Goal: Browse casually: Explore the website without a specific task or goal

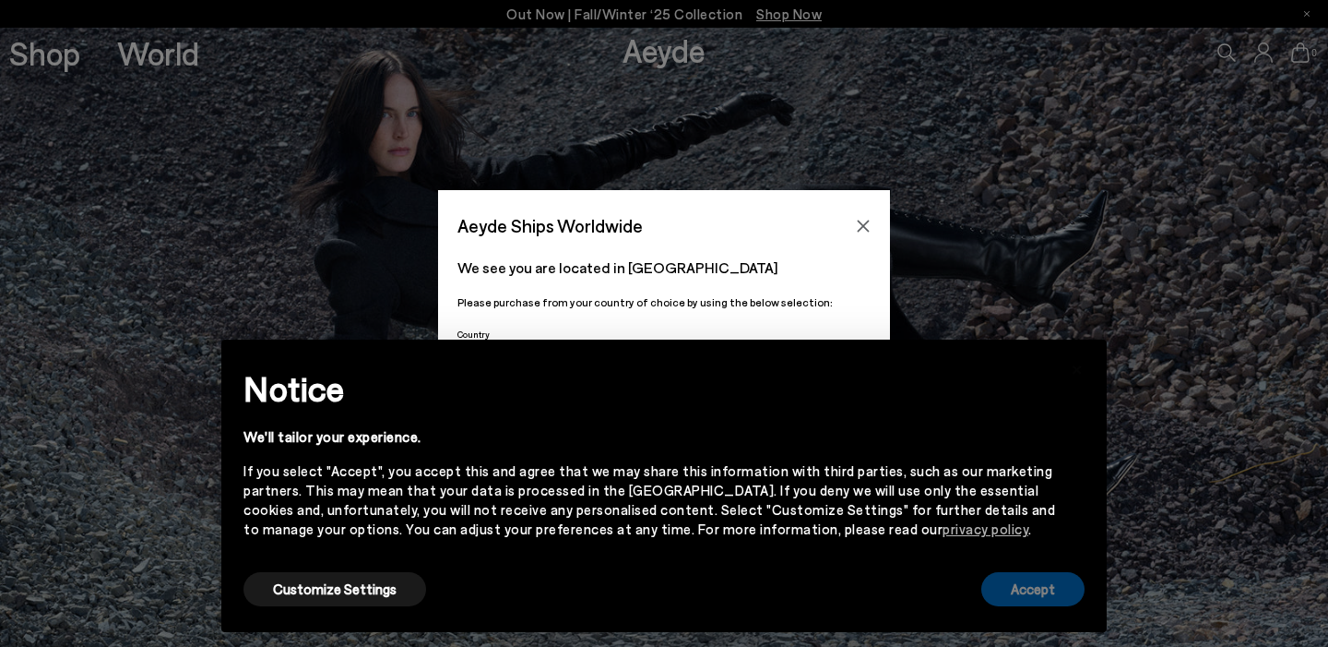
click at [1046, 588] on button "Accept" at bounding box center [1032, 589] width 103 height 34
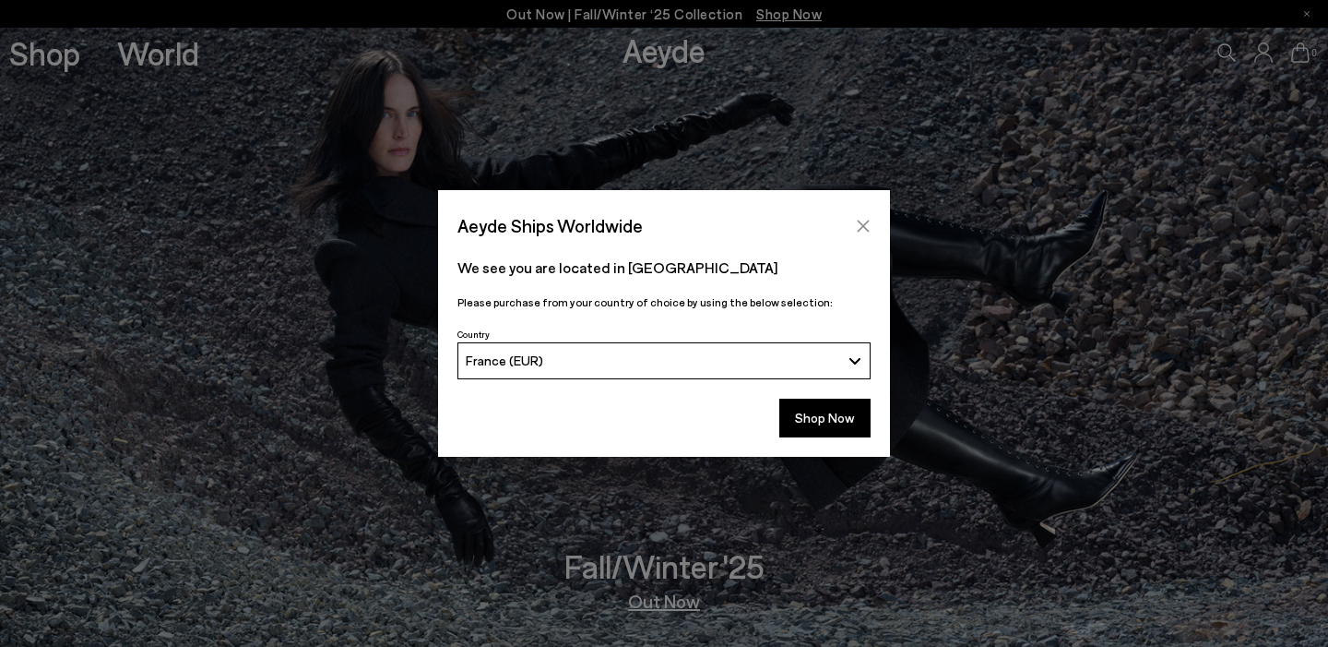
click at [856, 232] on icon "Close" at bounding box center [863, 226] width 15 height 15
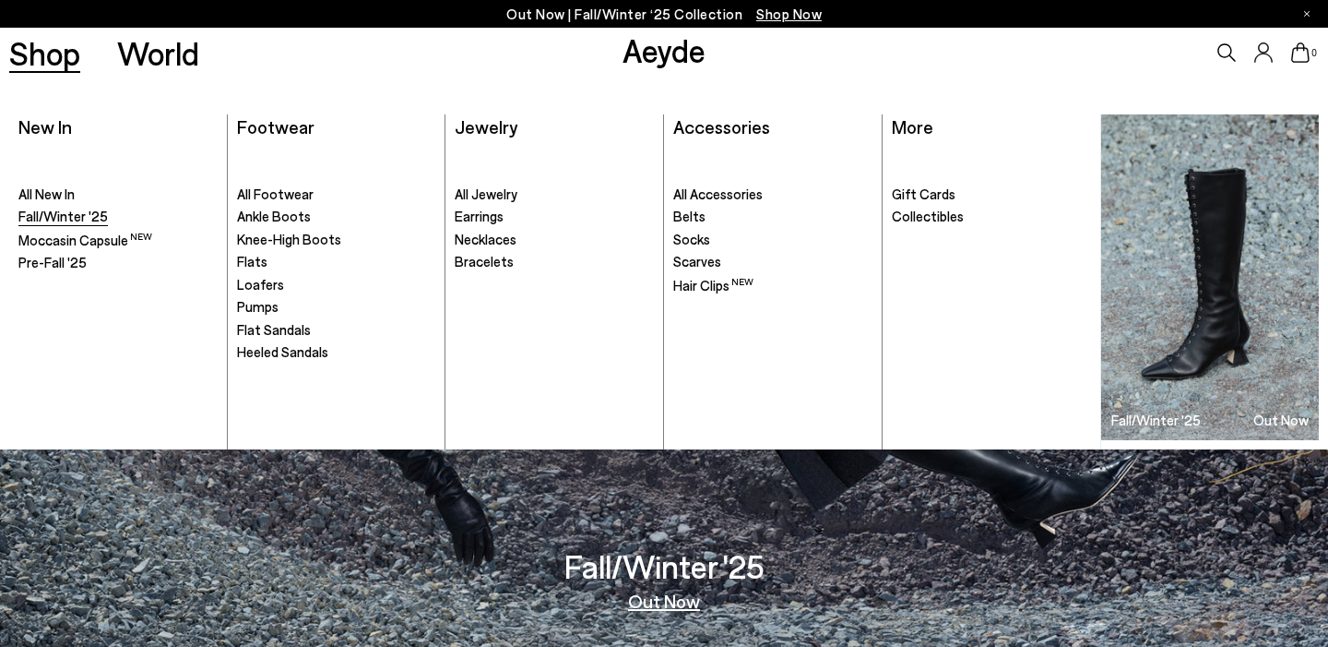
click at [55, 217] on span "Fall/Winter '25" at bounding box center [62, 216] width 89 height 17
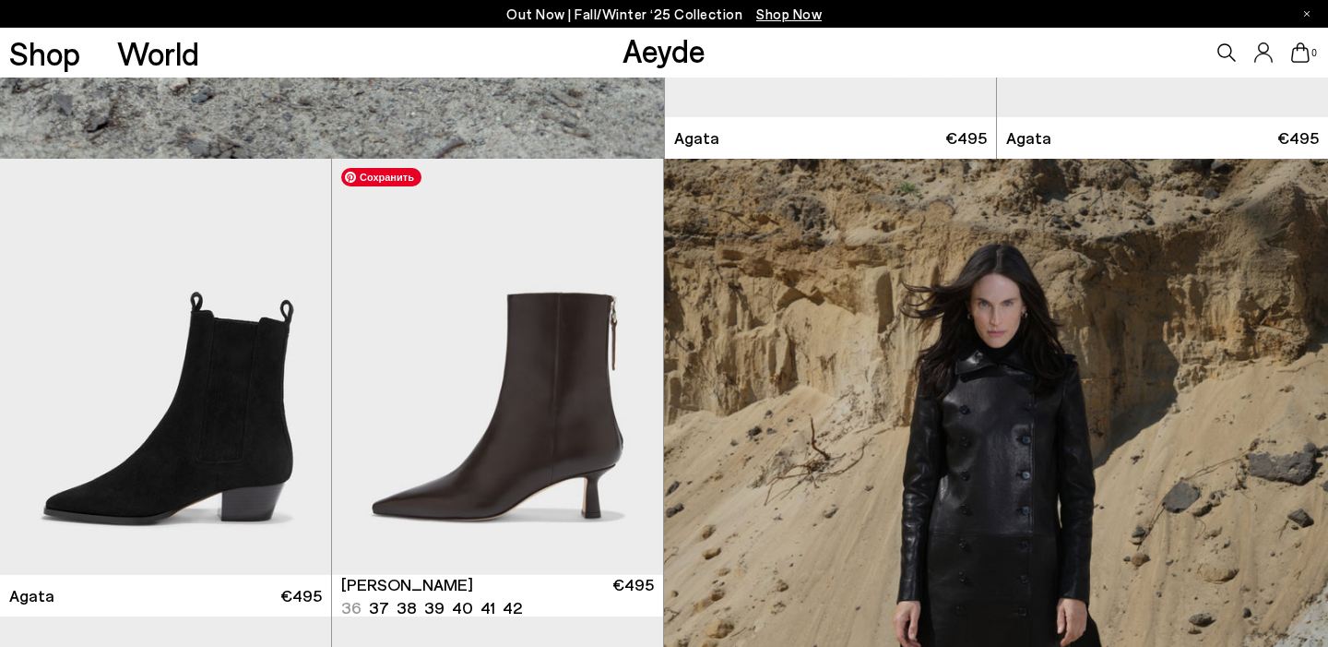
scroll to position [5737, 0]
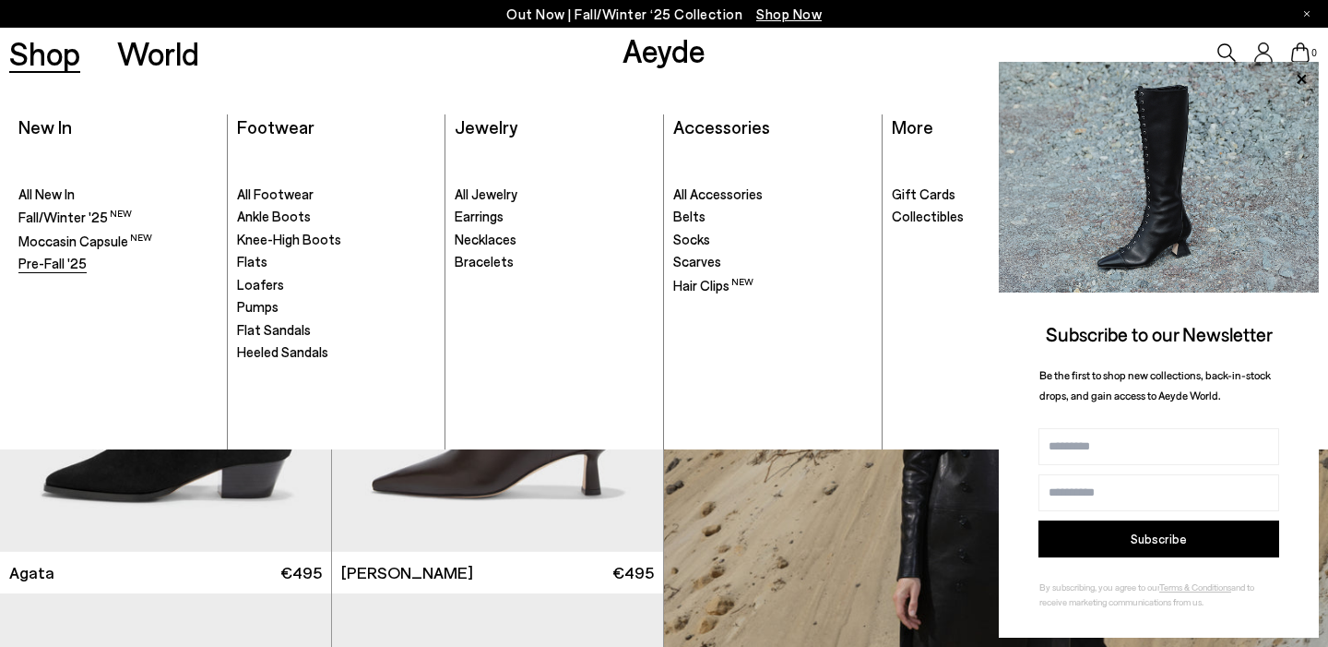
click at [70, 267] on span "Pre-Fall '25" at bounding box center [52, 263] width 68 height 17
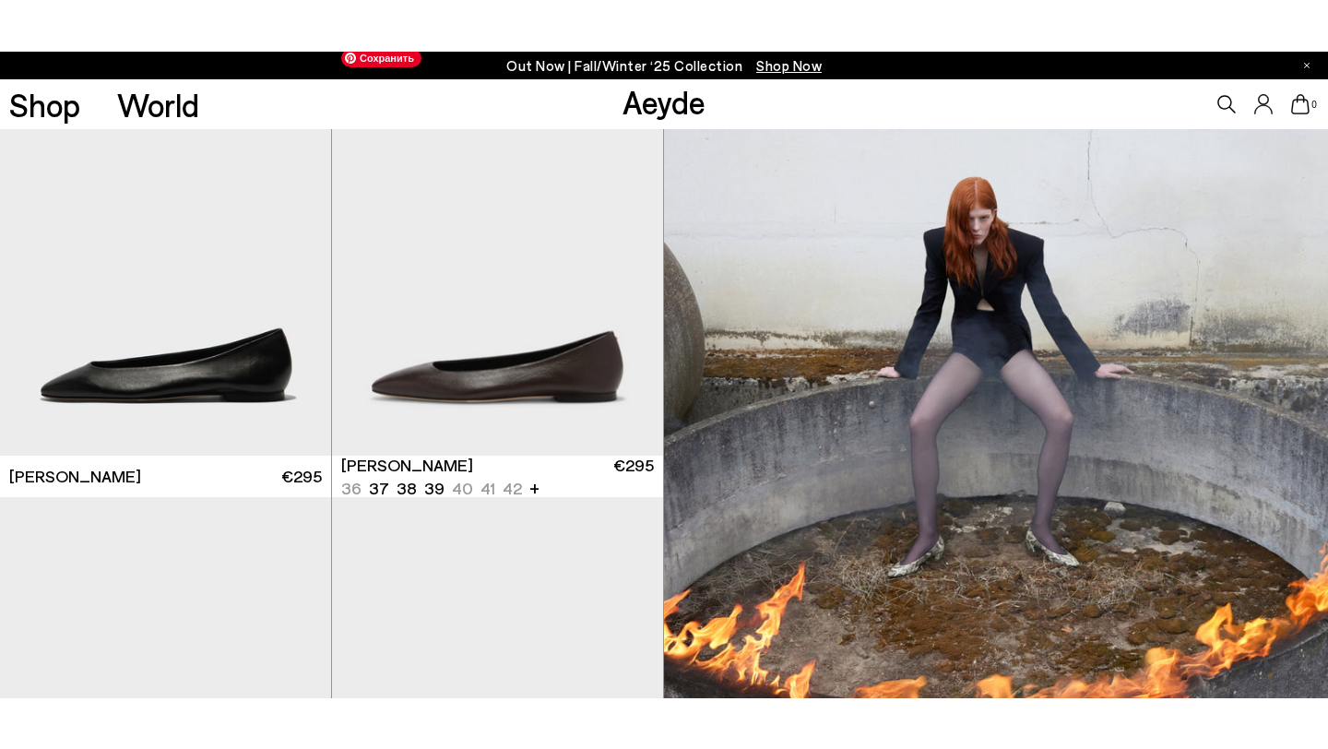
scroll to position [450, 0]
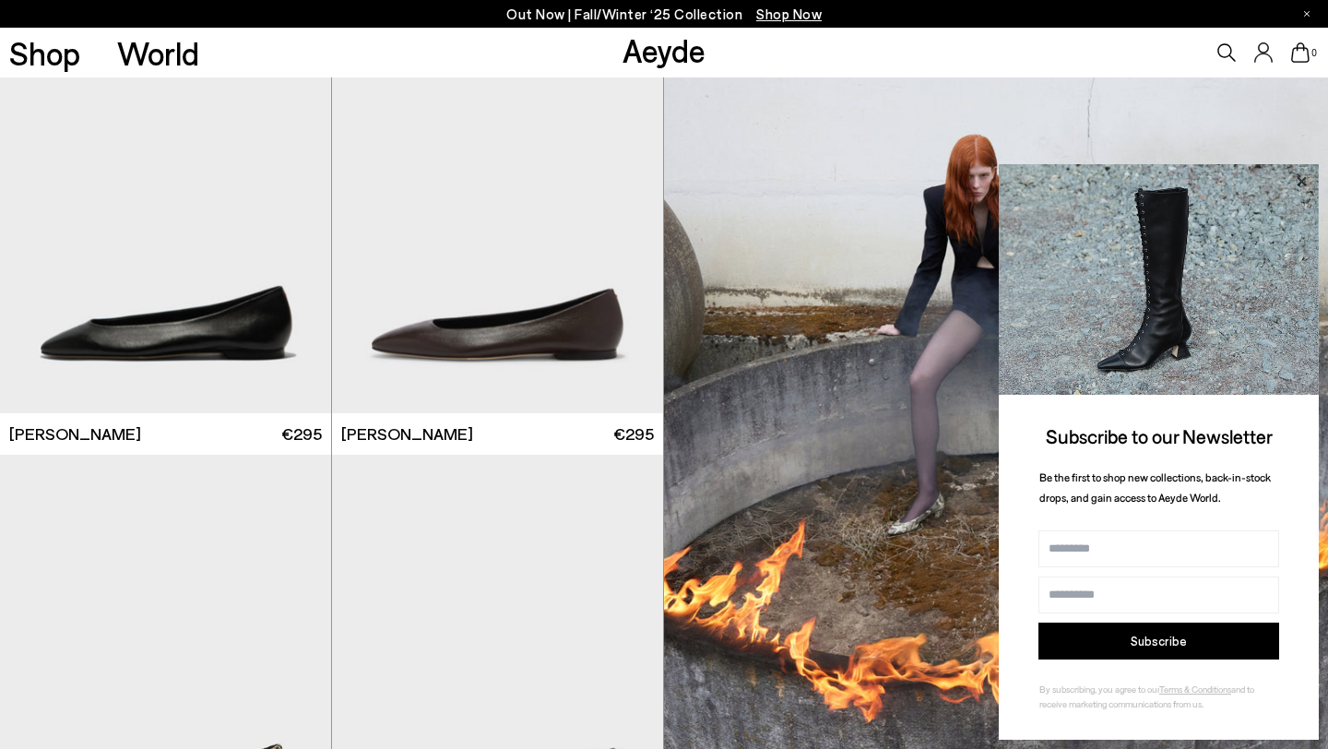
click at [1302, 178] on icon at bounding box center [1301, 182] width 24 height 24
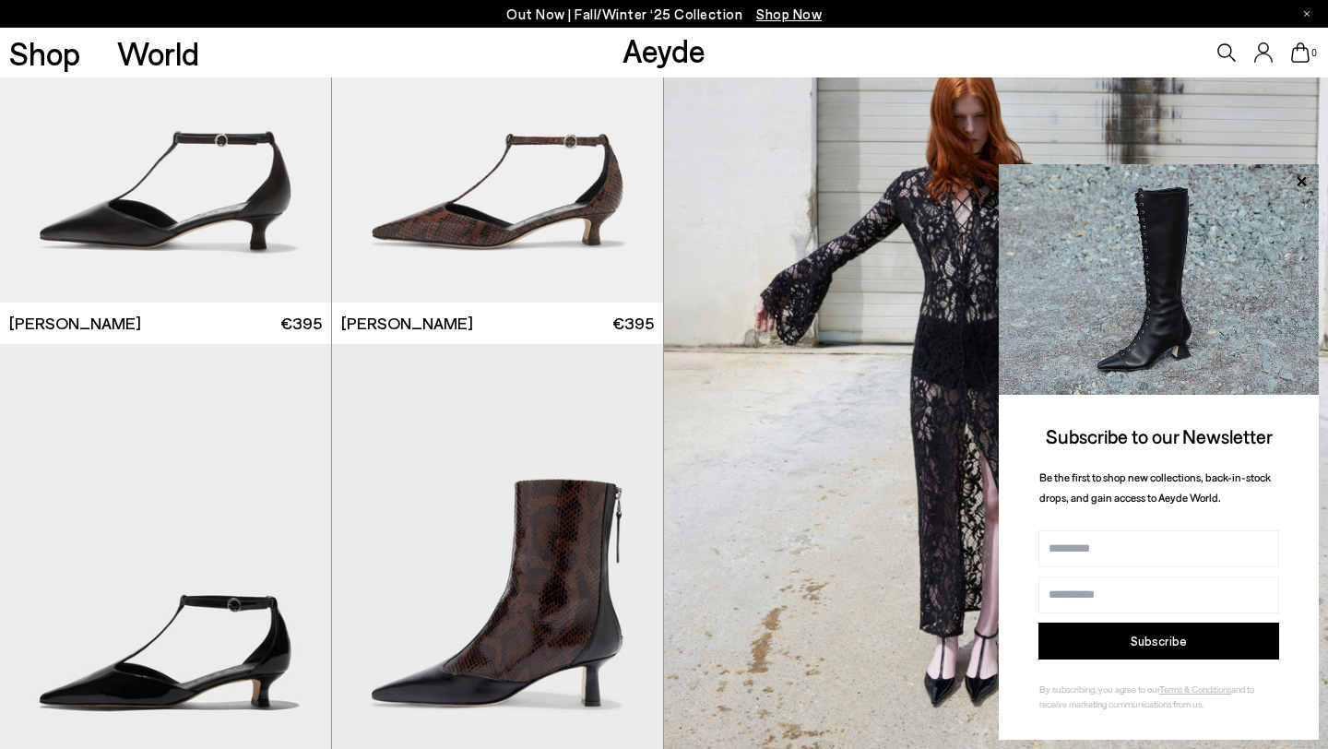
scroll to position [2422, 0]
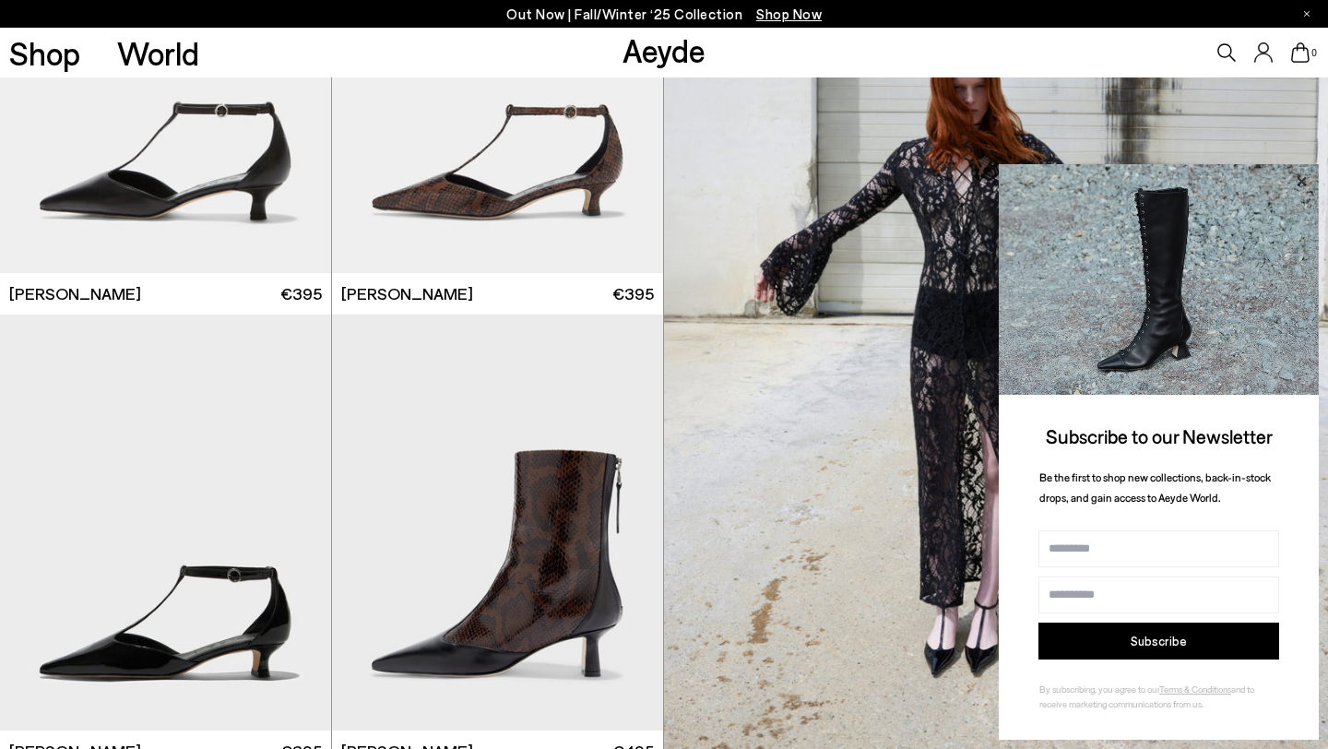
click at [1306, 174] on icon at bounding box center [1301, 182] width 24 height 24
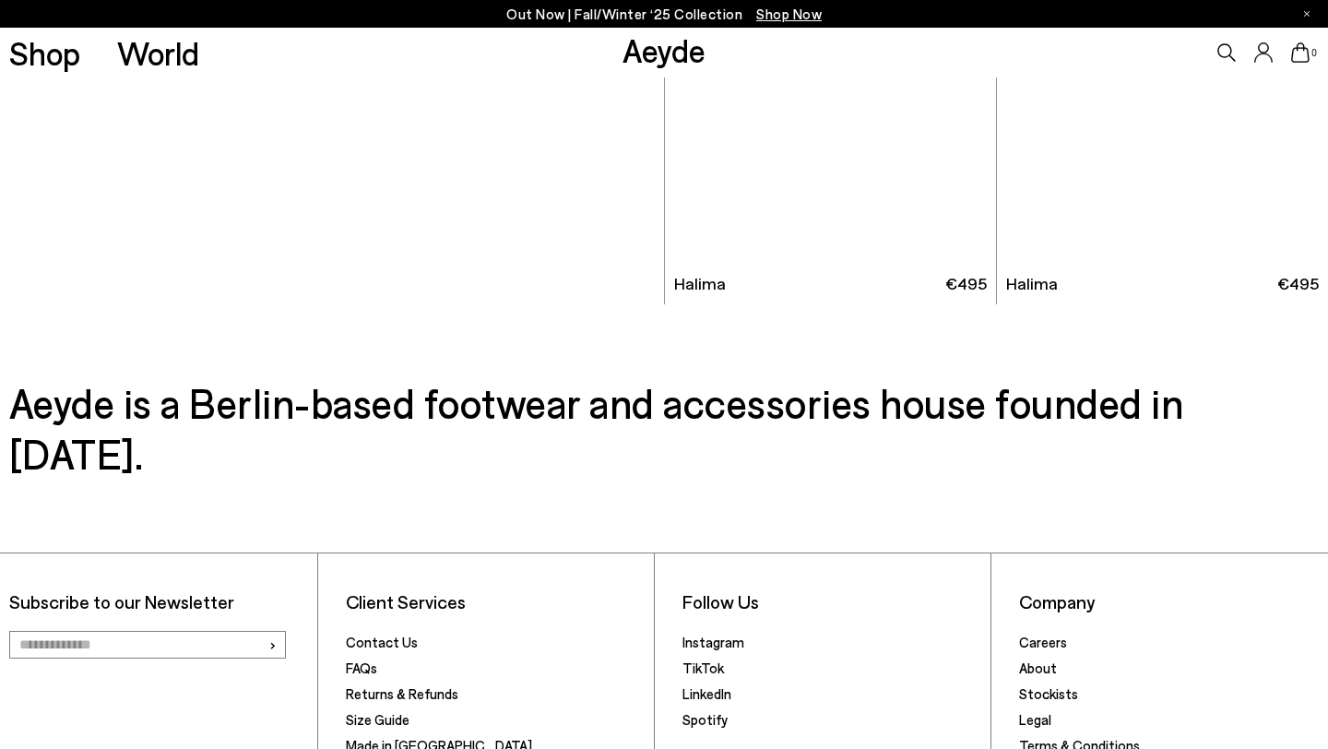
scroll to position [9418, 0]
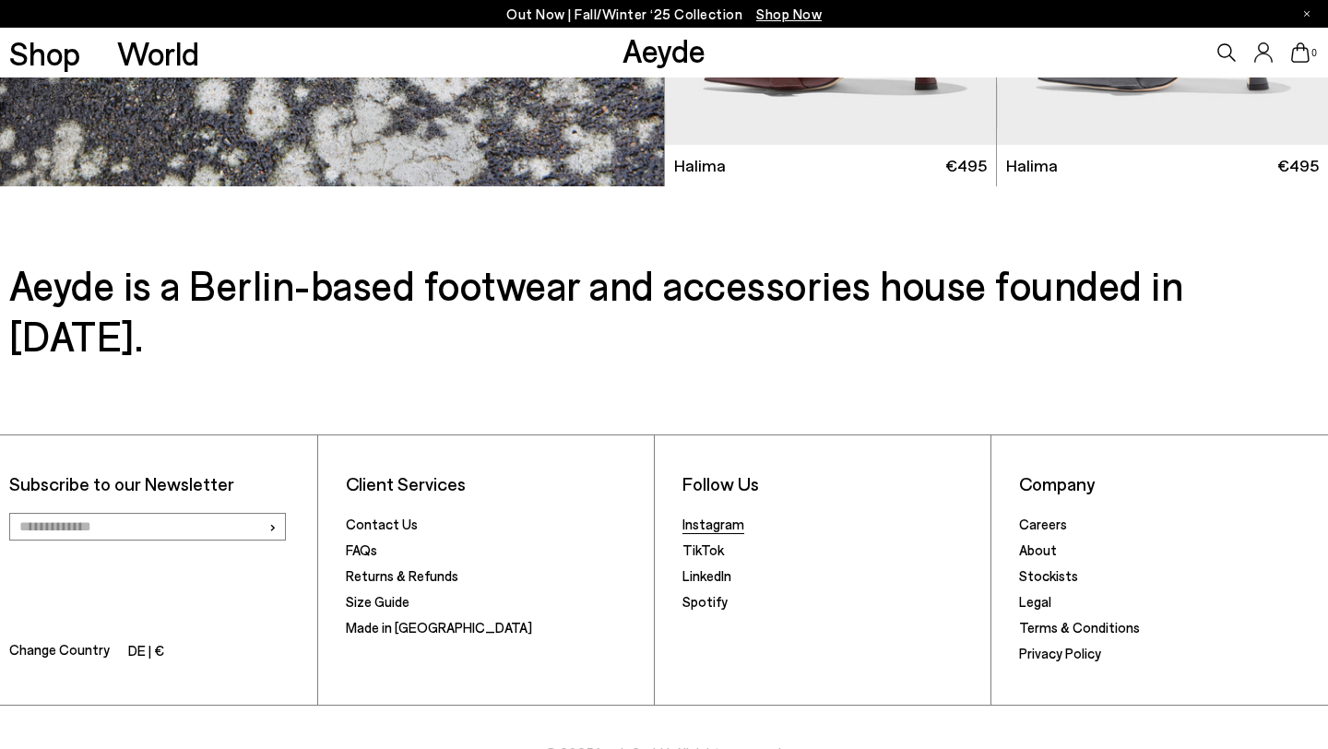
click at [707, 516] on link "Instagram" at bounding box center [713, 524] width 62 height 17
